Goal: Information Seeking & Learning: Learn about a topic

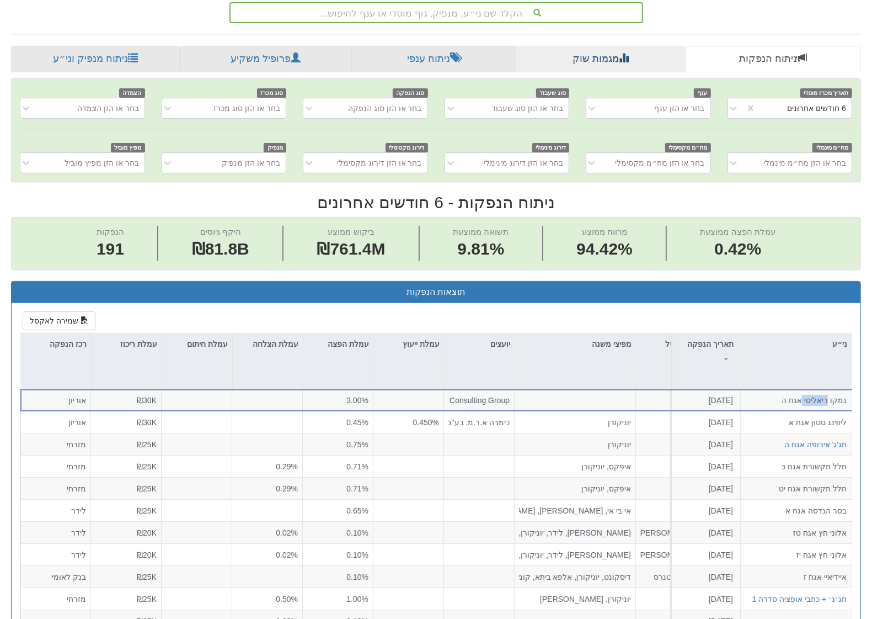
scroll to position [207, 0]
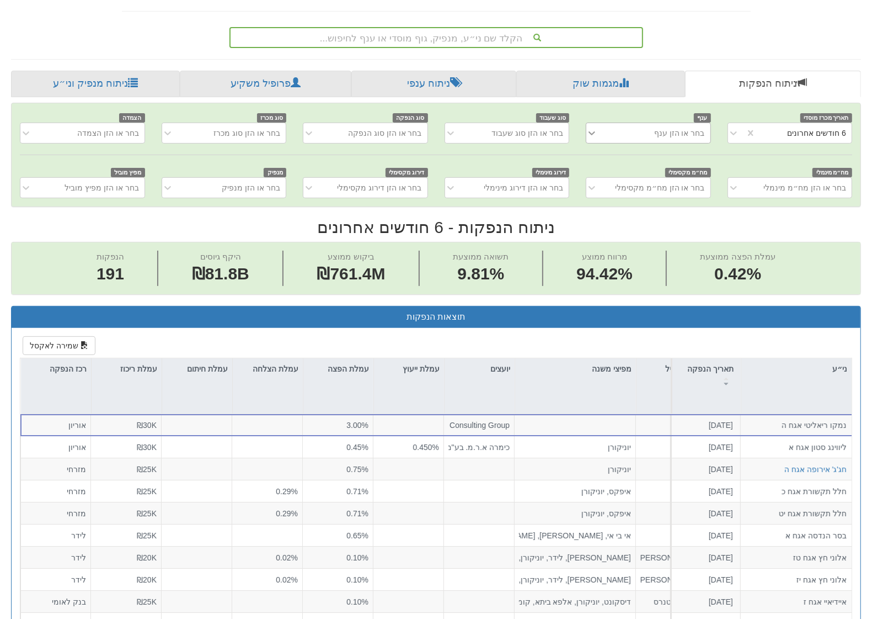
click at [592, 139] on div at bounding box center [595, 133] width 17 height 20
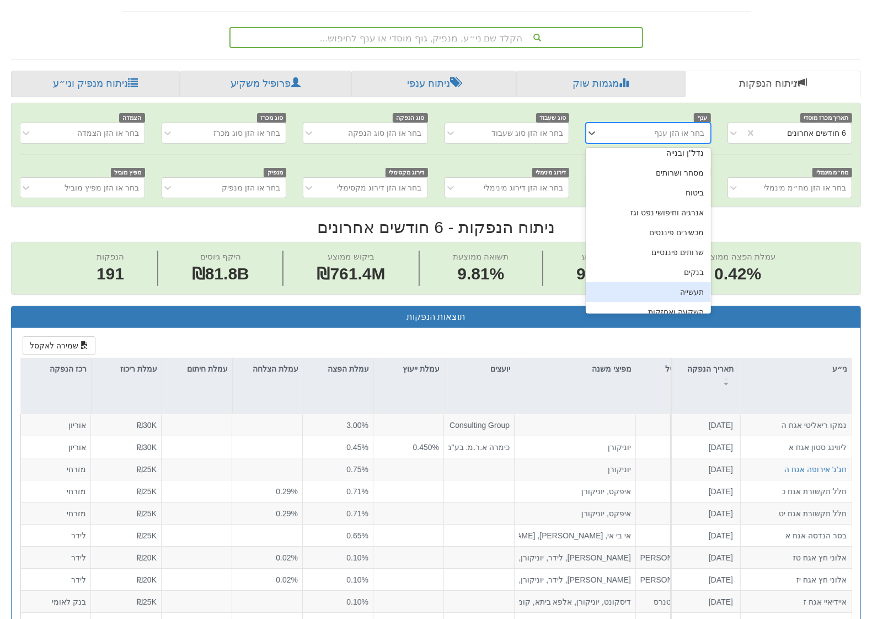
scroll to position [0, 0]
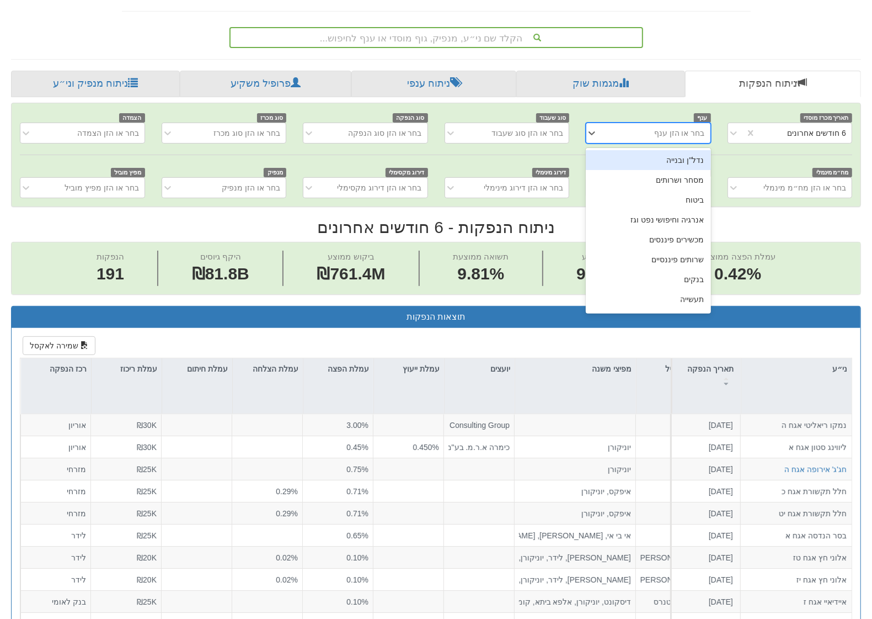
click at [661, 163] on div "נדל"ן ובנייה" at bounding box center [648, 160] width 125 height 20
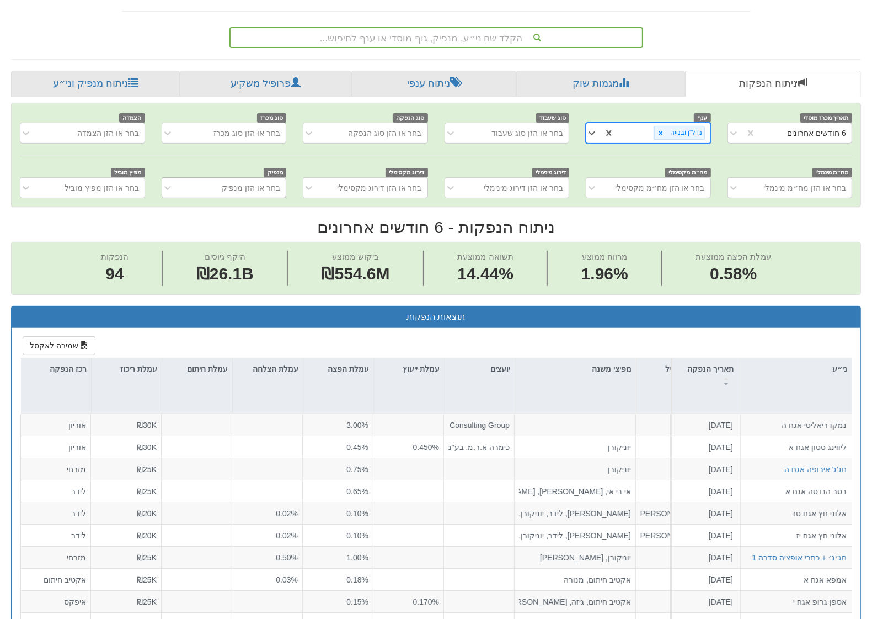
click at [211, 187] on div "בחר או הזן מנפיק" at bounding box center [232, 188] width 106 height 18
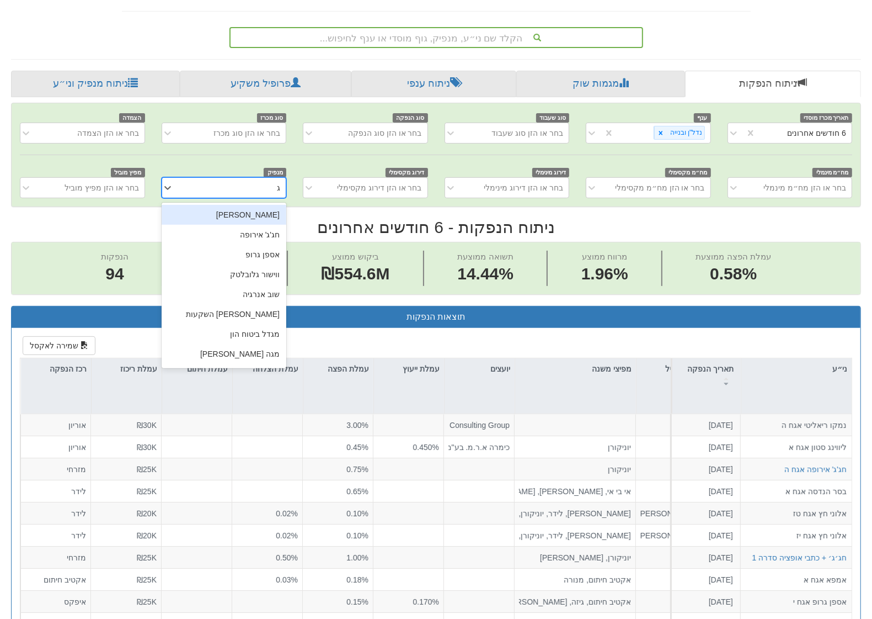
type input "גב"
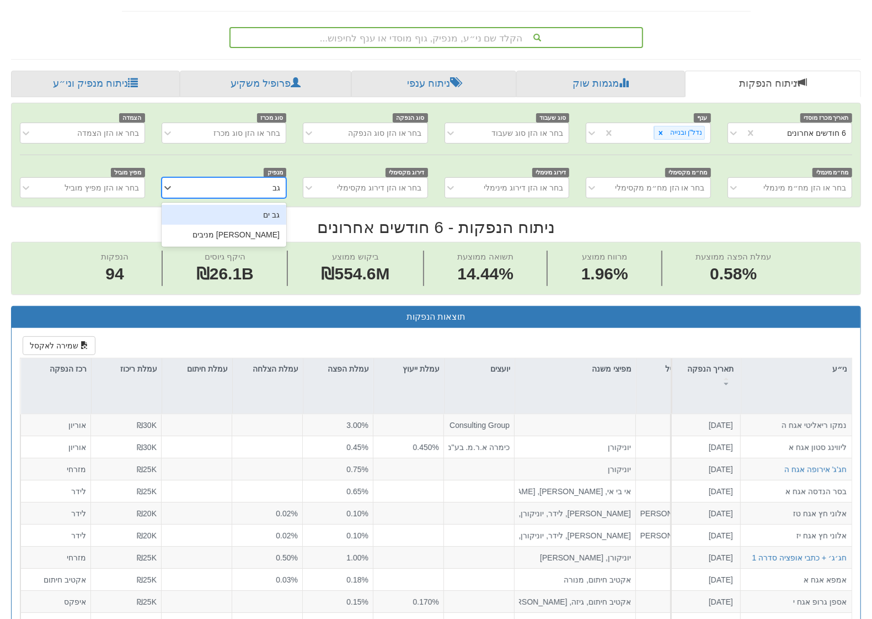
click at [254, 216] on div "גב ים" at bounding box center [224, 215] width 125 height 20
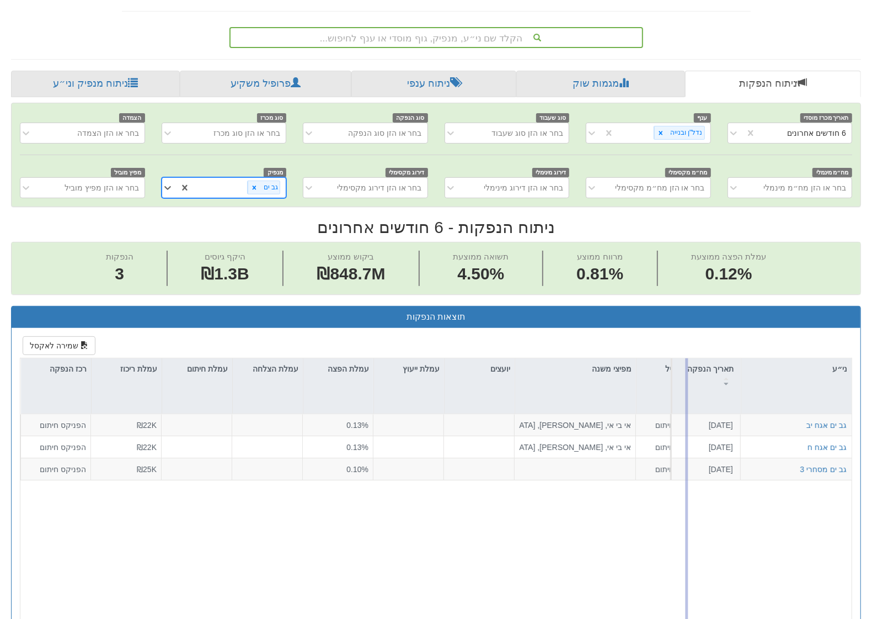
drag, startPoint x: 672, startPoint y: 381, endPoint x: 688, endPoint y: 381, distance: 16.6
click at [688, 381] on div "ני״ע תאריך הנפקה מספר ני״ע הזמנות זוכות סוג הנפקה סוג מכרז דוח הצעת מדף הערות מ…" at bounding box center [436, 545] width 833 height 375
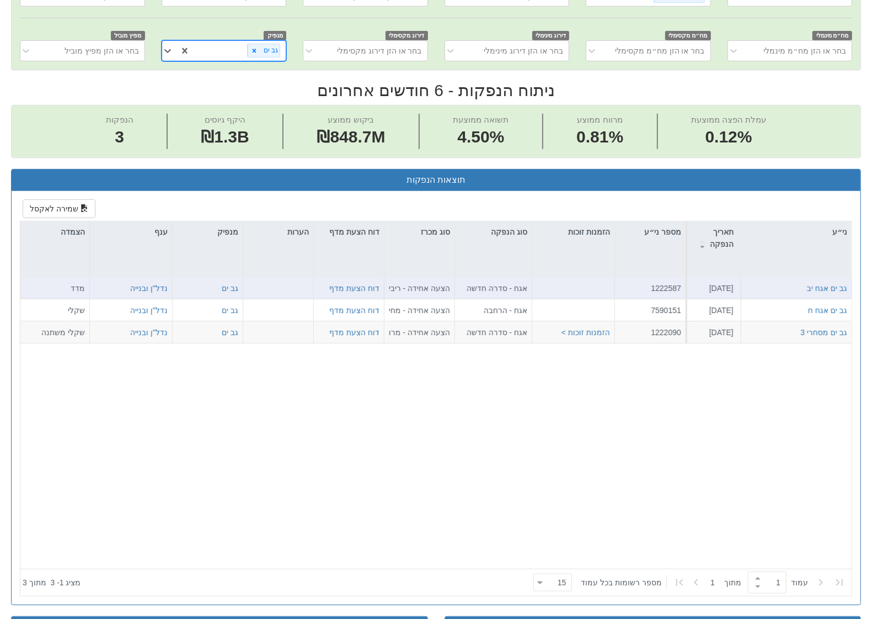
scroll to position [345, 0]
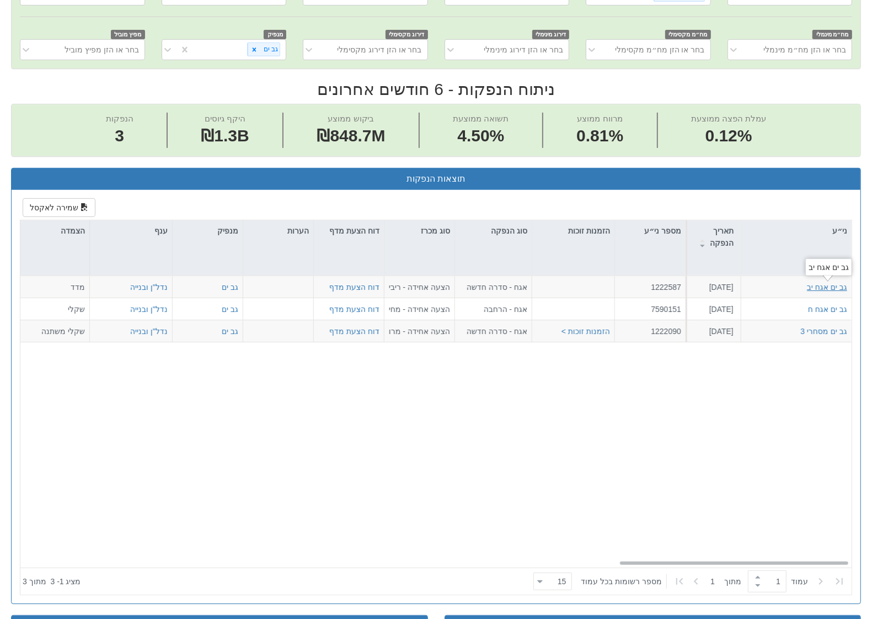
click at [836, 287] on div "גב ים אגח יב" at bounding box center [827, 286] width 40 height 11
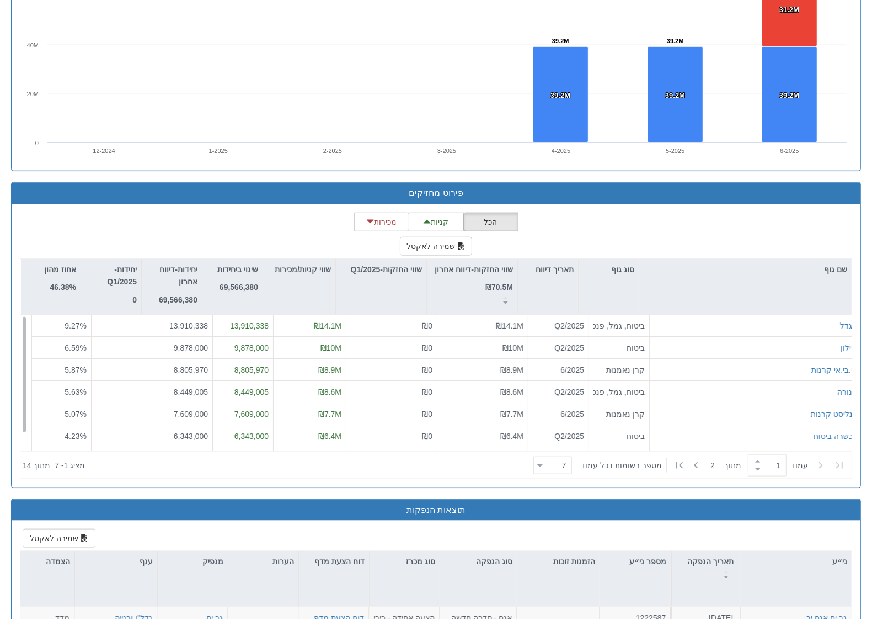
scroll to position [610, 0]
